Goal: Task Accomplishment & Management: Complete application form

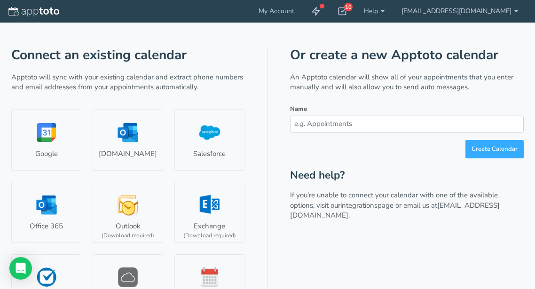
click at [322, 119] on input "text" at bounding box center [407, 124] width 234 height 16
click at [349, 124] on input "text" at bounding box center [407, 124] width 234 height 16
click at [346, 11] on use at bounding box center [343, 11] width 8 height 7
click at [136, 24] on div "Connect an existing calendar Apptoto will sync with your existing calendar and …" at bounding box center [267, 208] width 512 height 371
click at [358, 126] on input "text" at bounding box center [407, 124] width 234 height 16
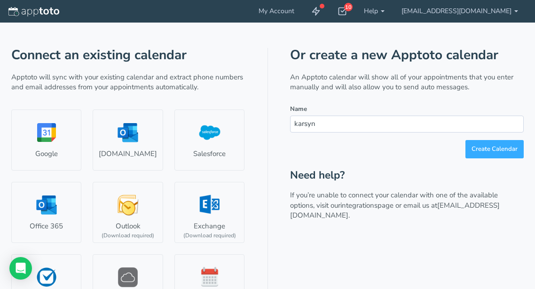
type input "karsyn"
click at [465, 140] on button "Create Calendar" at bounding box center [494, 149] width 58 height 18
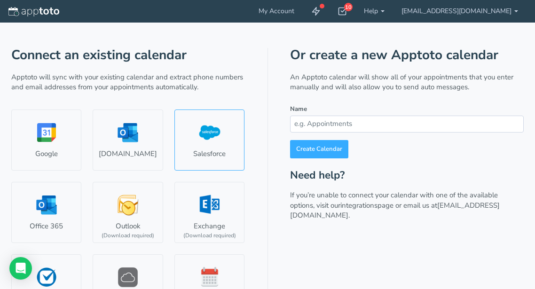
type input "[EMAIL_ADDRESS][DOMAIN_NAME]"
click at [209, 145] on link "Salesforce" at bounding box center [209, 140] width 70 height 61
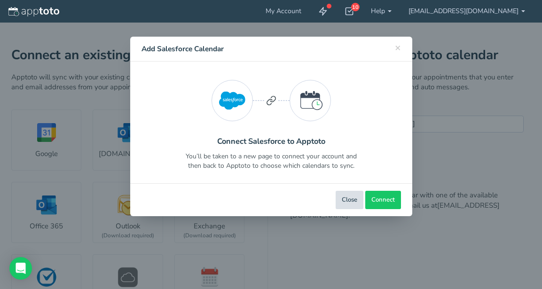
click at [351, 202] on button "Close" at bounding box center [350, 200] width 28 height 18
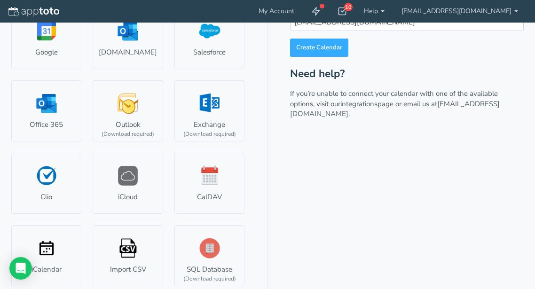
scroll to position [104, 0]
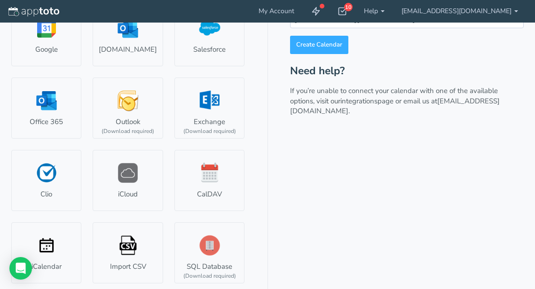
click at [358, 198] on div "Or create a new Apptoto calendar An Apptoto calendar will show all of your appo…" at bounding box center [407, 117] width 234 height 346
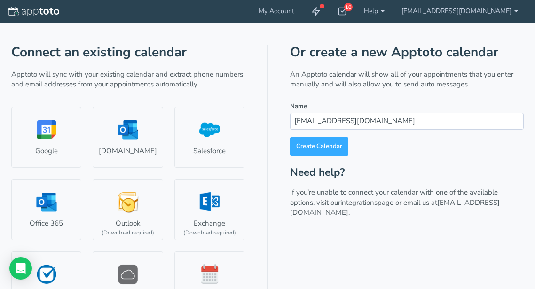
scroll to position [0, 0]
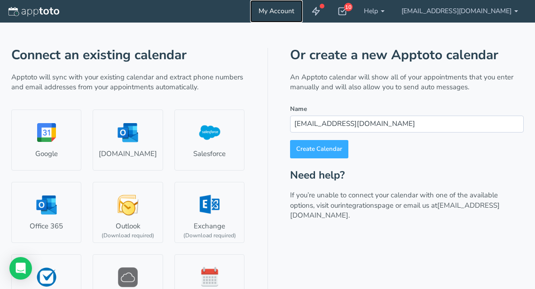
click at [303, 8] on link "My Account" at bounding box center [276, 11] width 53 height 23
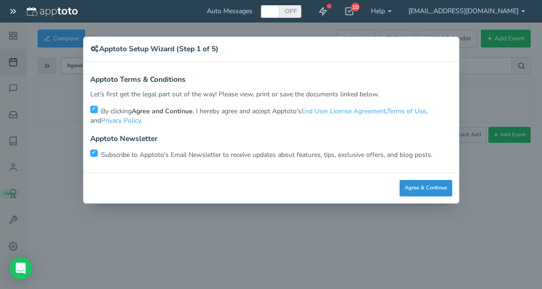
click at [431, 189] on button "Agree & Continue" at bounding box center [426, 188] width 53 height 16
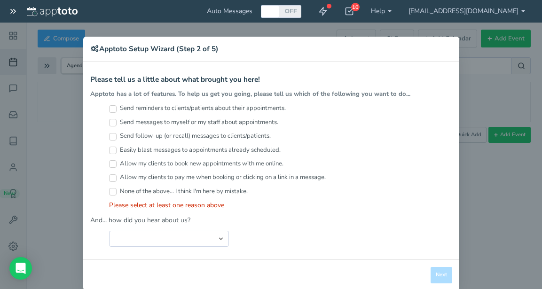
click at [500, 178] on div "× Apptoto Setup Wizard (Step 2 of 5) Apptoto Terms & Conditions Let's first get…" at bounding box center [271, 144] width 542 height 289
click at [468, 40] on div "× Apptoto Setup Wizard (Step 2 of 5) Apptoto Terms & Conditions Let's first get…" at bounding box center [271, 144] width 542 height 289
drag, startPoint x: 512, startPoint y: 18, endPoint x: 497, endPoint y: 182, distance: 164.7
click at [511, 19] on div "× Apptoto Setup Wizard (Step 2 of 5) Apptoto Terms & Conditions Let's first get…" at bounding box center [271, 144] width 542 height 289
click at [396, 46] on h4 "Apptoto Setup Wizard (Step 2 of 5)" at bounding box center [271, 49] width 362 height 10
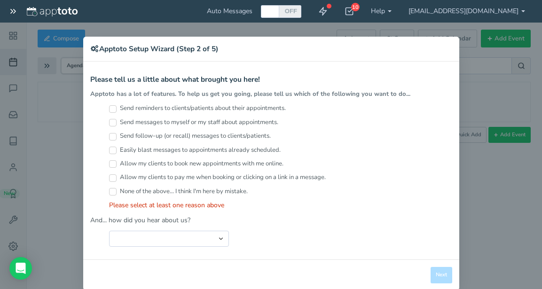
click at [15, 5] on div "× Apptoto Setup Wizard (Step 2 of 5) Apptoto Terms & Conditions Let's first get…" at bounding box center [271, 144] width 542 height 289
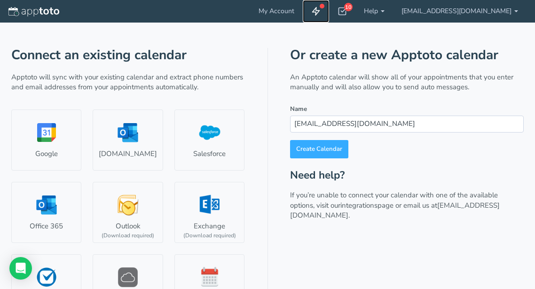
click at [321, 11] on icon at bounding box center [315, 11] width 9 height 9
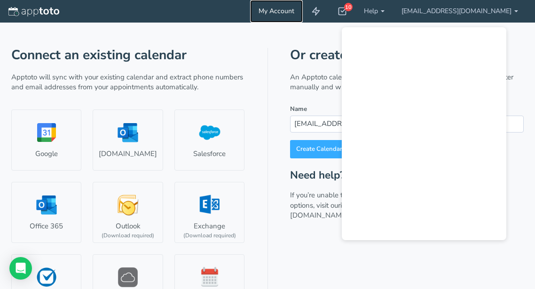
click at [303, 12] on link "My Account" at bounding box center [276, 11] width 53 height 23
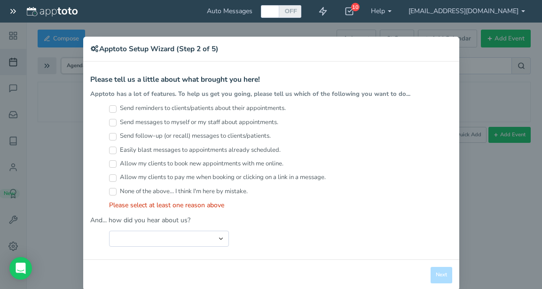
click at [473, 37] on div "× Apptoto Setup Wizard (Step 2 of 5) Apptoto Terms & Conditions Let's first get…" at bounding box center [271, 144] width 542 height 289
click at [188, 105] on label "Send reminders to clients/patients about their appointments." at bounding box center [197, 108] width 177 height 9
click at [117, 105] on input "Send reminders to clients/patients about their appointments." at bounding box center [113, 109] width 8 height 8
checkbox input "true"
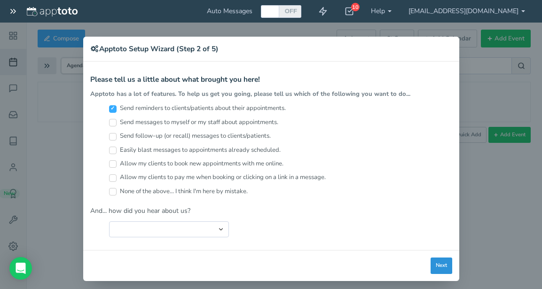
click at [443, 272] on button "Next" at bounding box center [442, 266] width 22 height 16
